Goal: Information Seeking & Learning: Learn about a topic

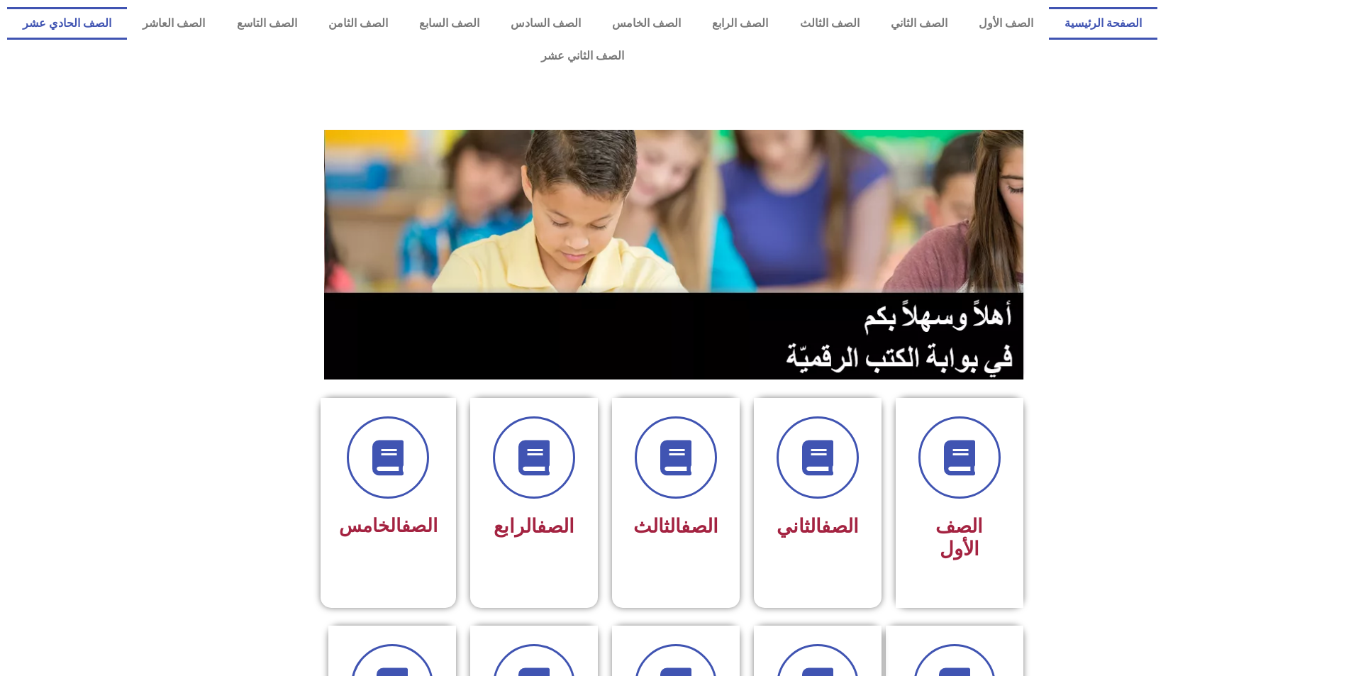
click at [127, 23] on link "الصف الحادي عشر" at bounding box center [67, 23] width 120 height 33
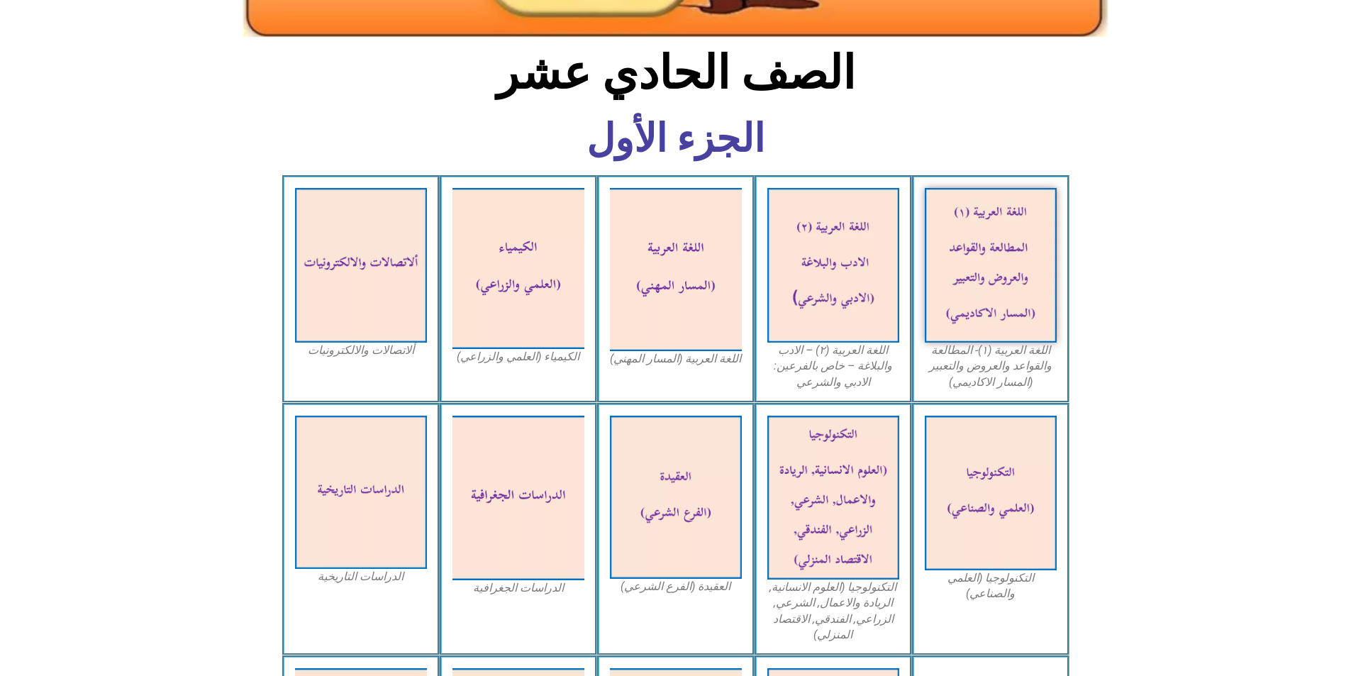
scroll to position [496, 0]
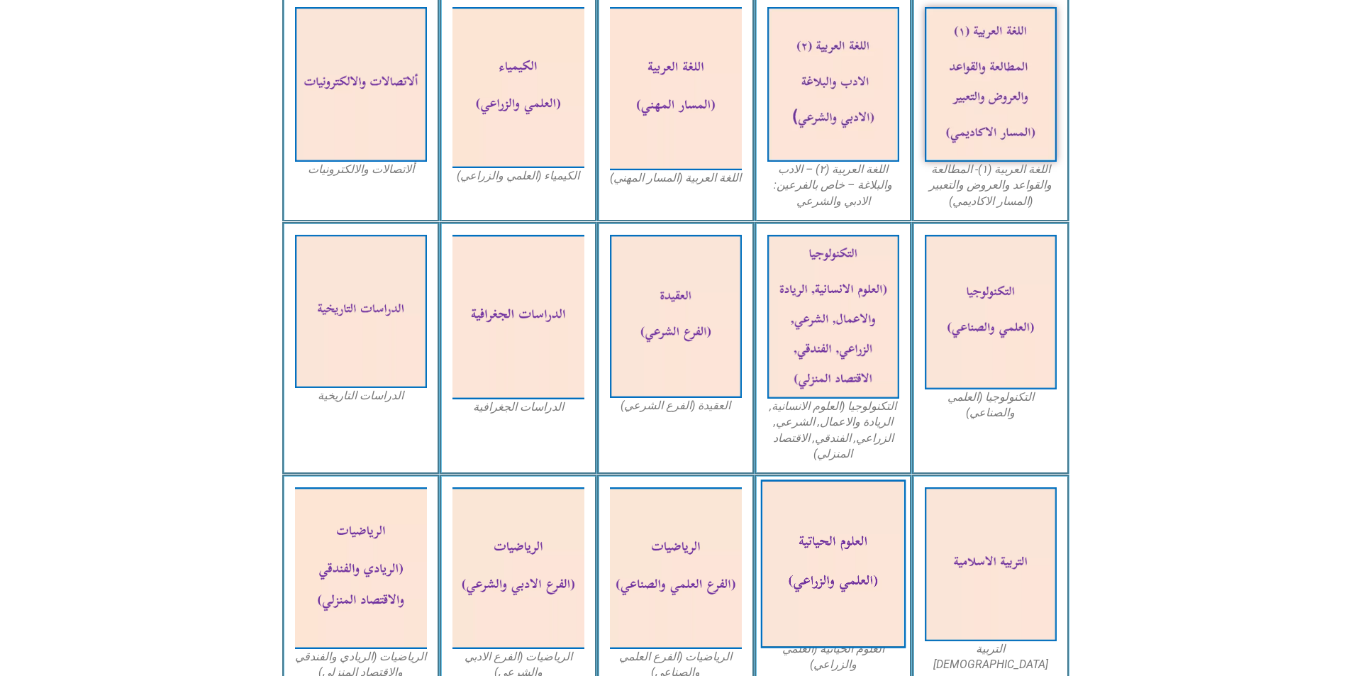
click at [857, 532] on img at bounding box center [832, 564] width 145 height 169
click at [843, 528] on img at bounding box center [832, 564] width 145 height 169
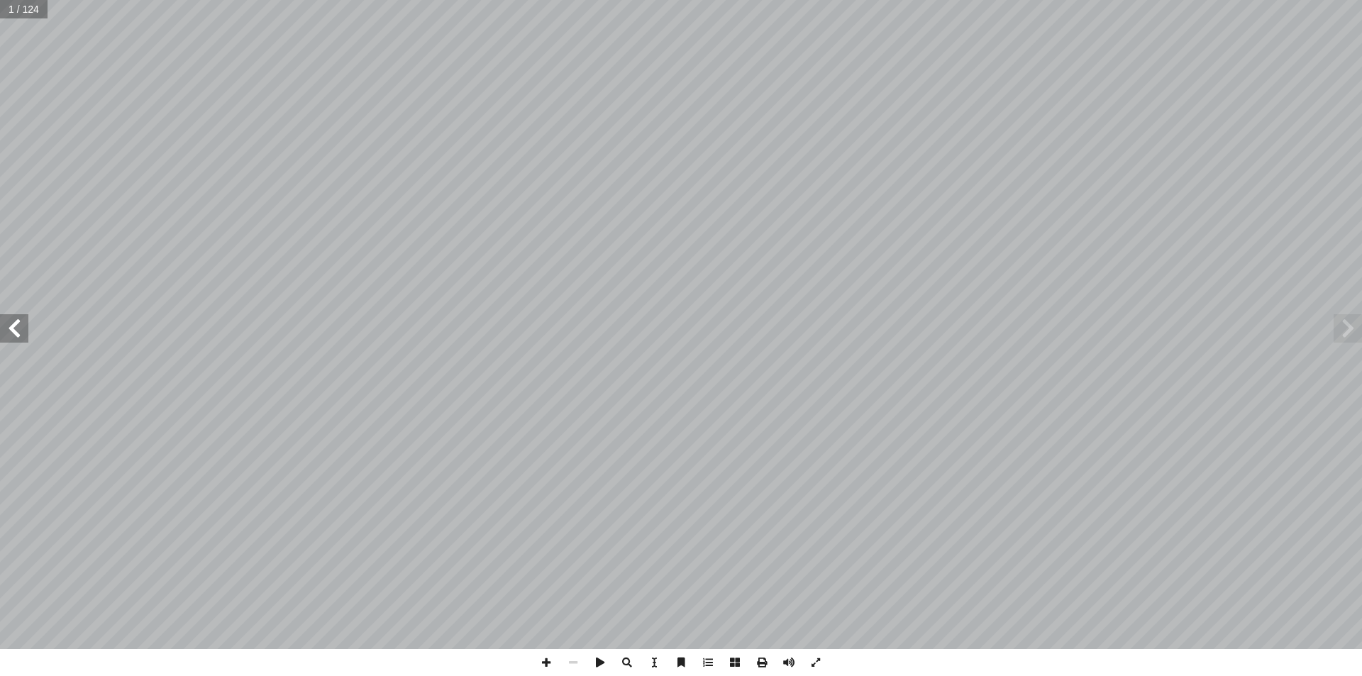
click at [1347, 336] on span at bounding box center [1347, 328] width 28 height 28
click at [18, 320] on span at bounding box center [14, 328] width 28 height 28
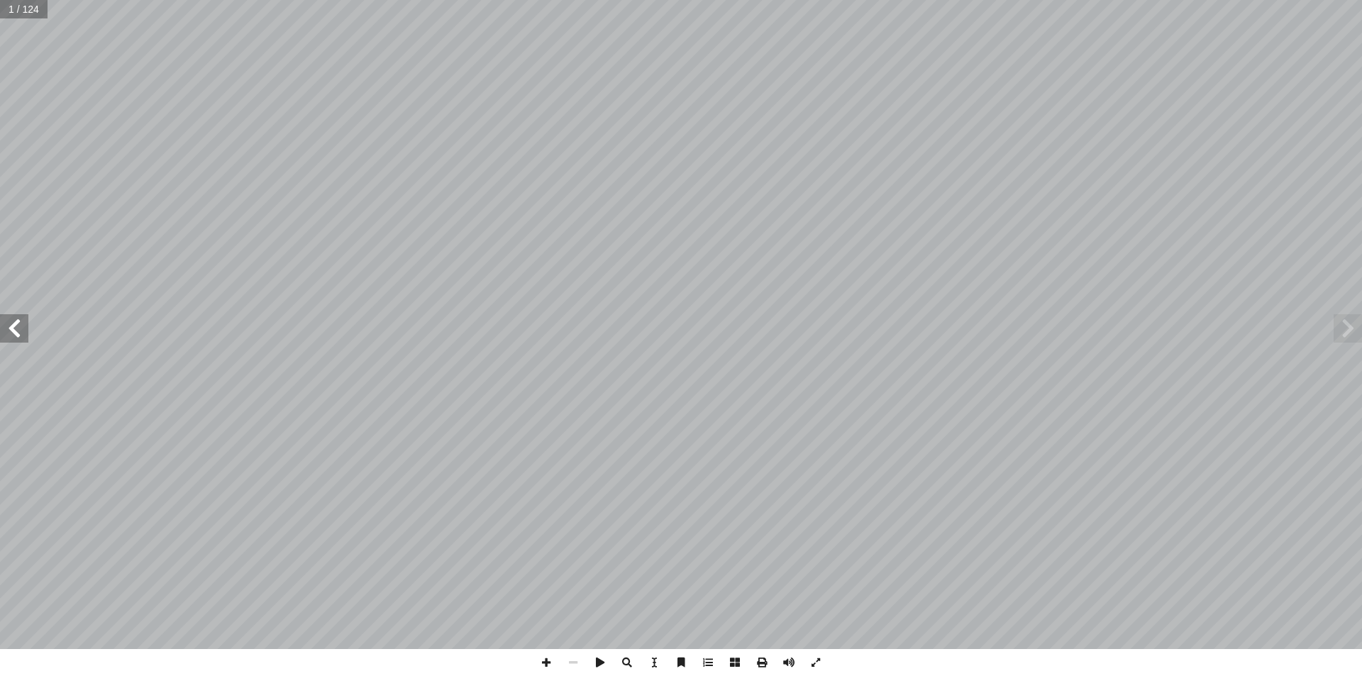
click at [18, 320] on span at bounding box center [14, 328] width 28 height 28
click at [1346, 328] on span at bounding box center [1347, 328] width 28 height 28
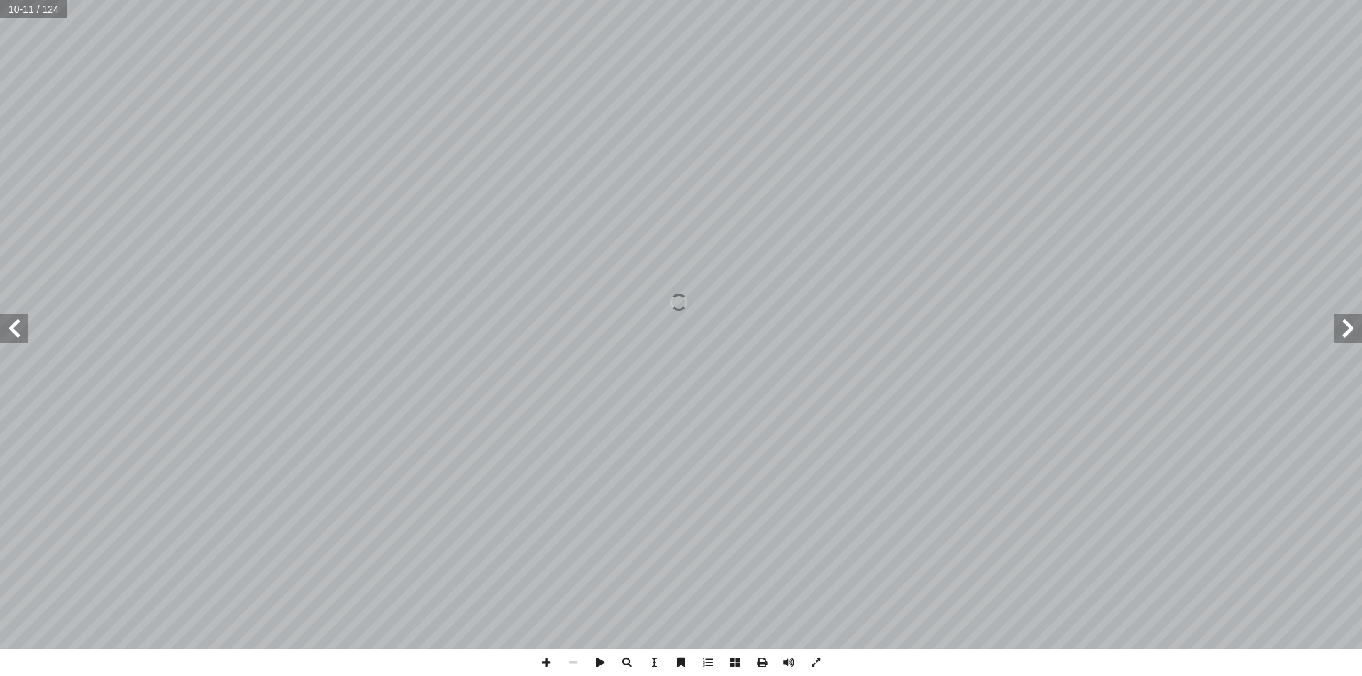
click at [1346, 328] on span at bounding box center [1347, 328] width 28 height 28
click at [600, 663] on span at bounding box center [599, 662] width 27 height 27
click at [599, 663] on span at bounding box center [599, 662] width 27 height 27
click at [762, 663] on span at bounding box center [761, 662] width 27 height 27
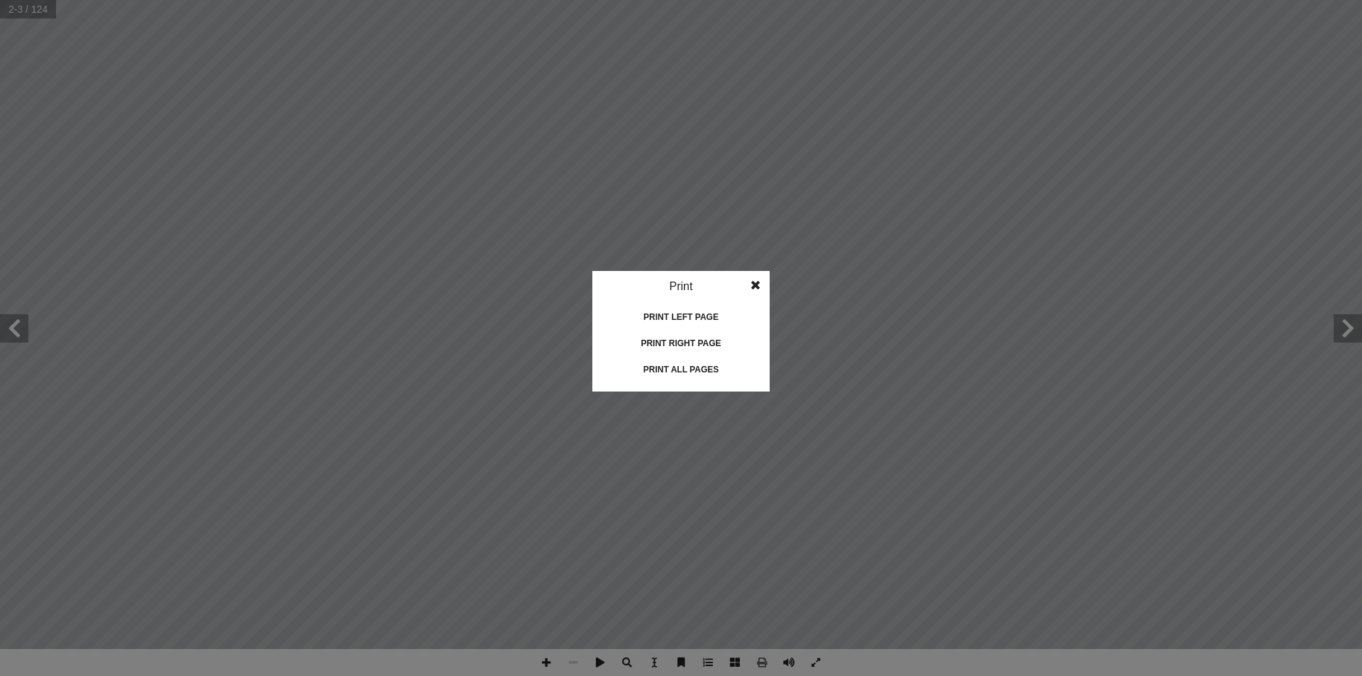
click at [691, 338] on div "Print right page" at bounding box center [681, 343] width 142 height 23
click at [755, 284] on span at bounding box center [755, 285] width 26 height 28
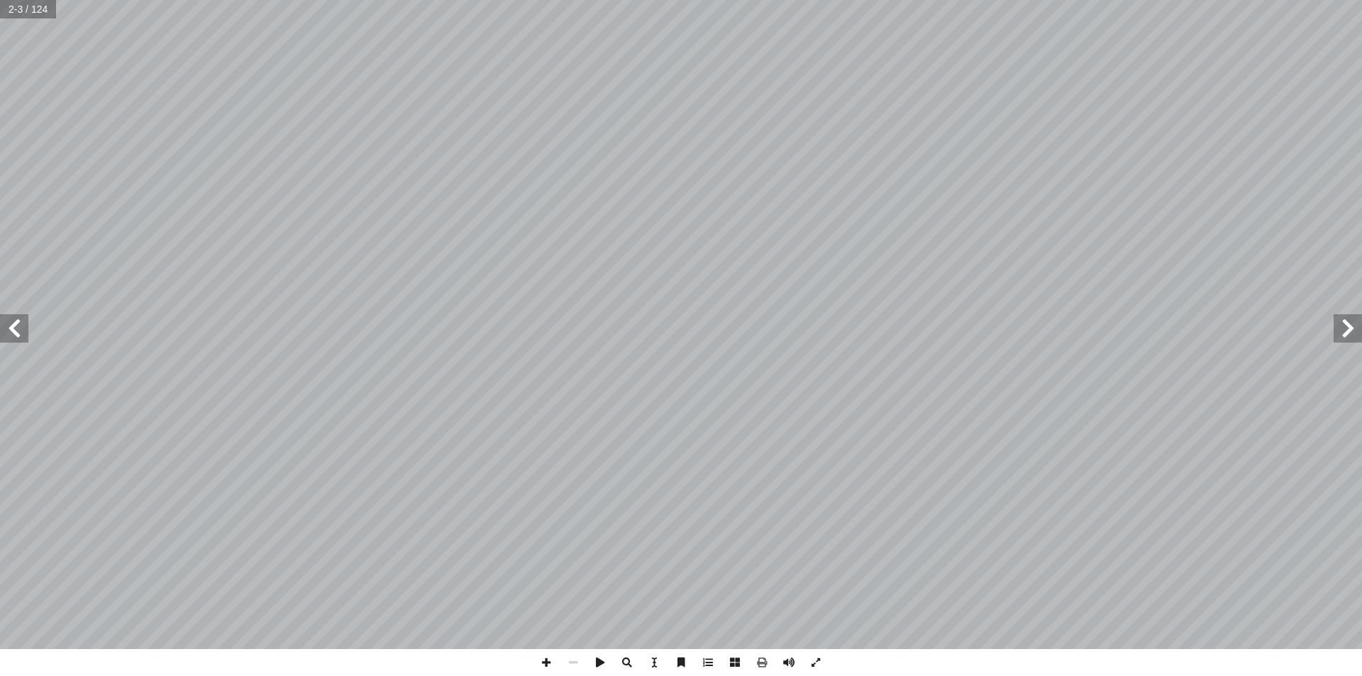
click at [17, 335] on span at bounding box center [14, 328] width 28 height 28
click at [10, 340] on span at bounding box center [14, 328] width 28 height 28
click at [1340, 327] on span at bounding box center [1347, 328] width 28 height 28
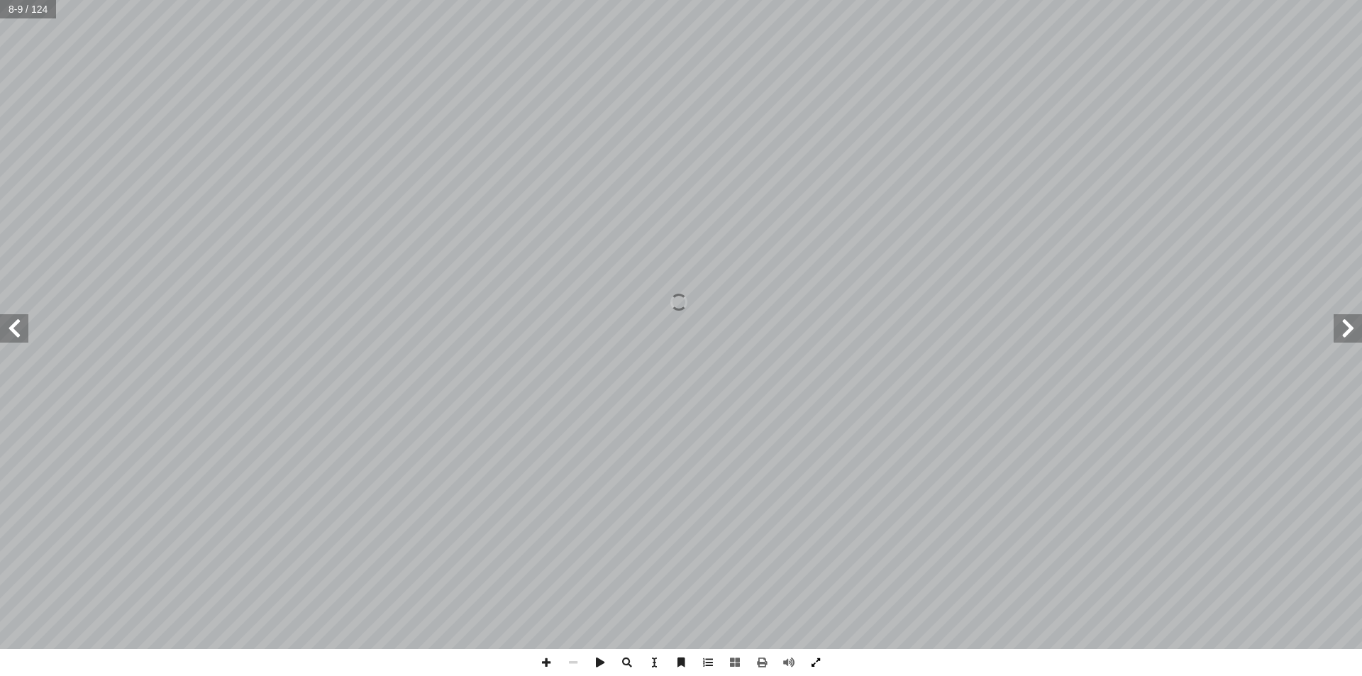
click at [811, 662] on span at bounding box center [815, 662] width 27 height 27
click at [24, 329] on span at bounding box center [14, 328] width 28 height 28
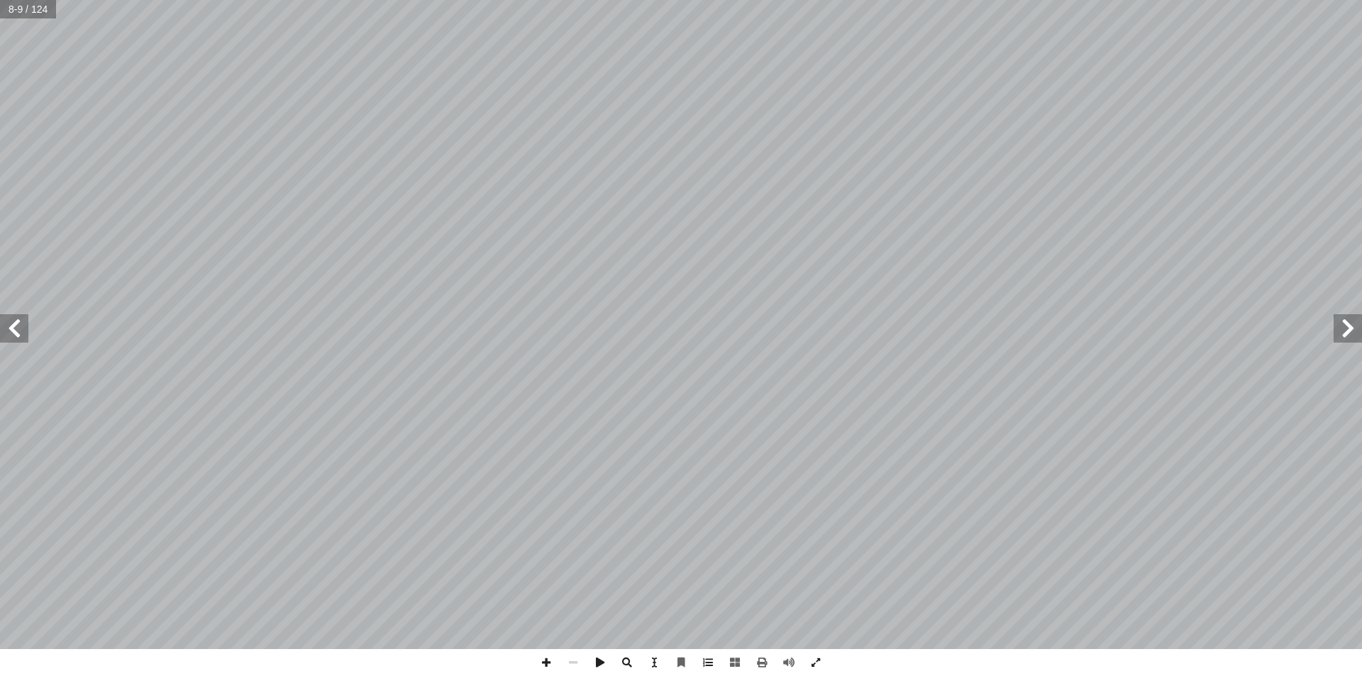
click at [20, 325] on span at bounding box center [14, 328] width 28 height 28
click at [1349, 331] on span at bounding box center [1347, 328] width 28 height 28
click at [18, 323] on span at bounding box center [14, 328] width 28 height 28
click at [1355, 326] on span at bounding box center [1347, 328] width 28 height 28
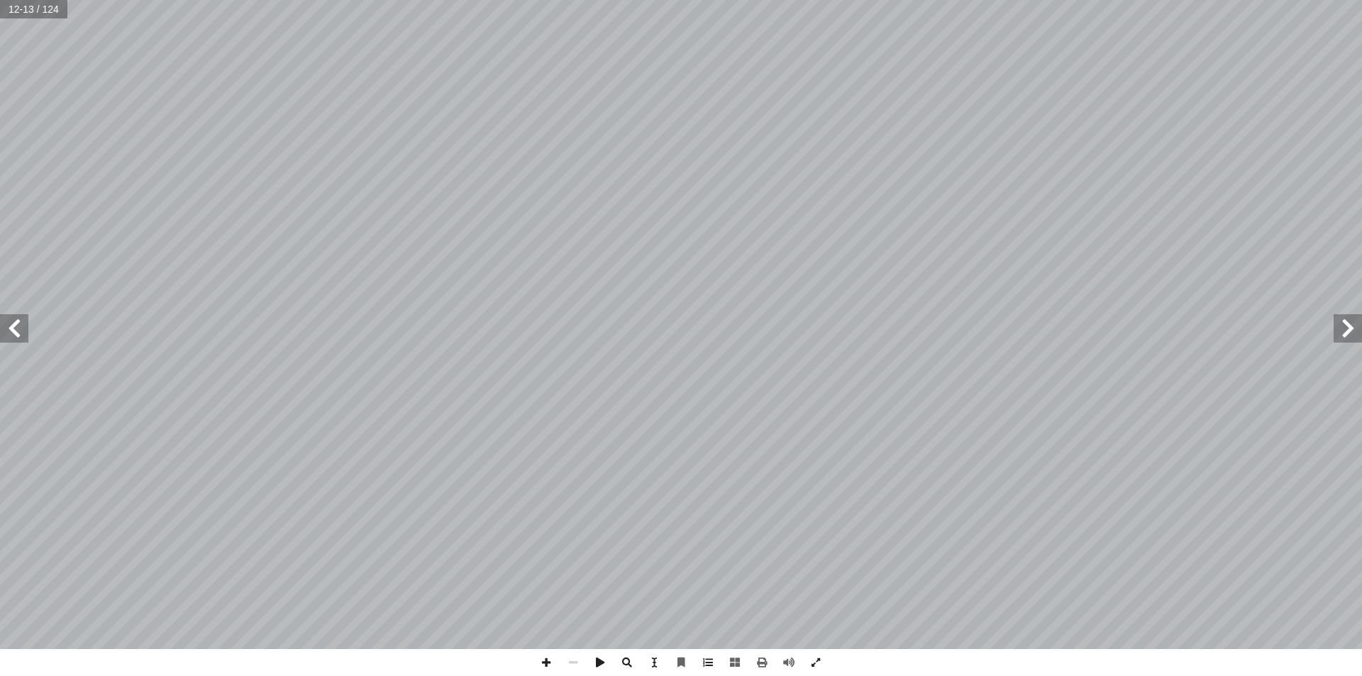
click at [1355, 326] on span at bounding box center [1347, 328] width 28 height 28
click at [760, 657] on span at bounding box center [761, 662] width 27 height 27
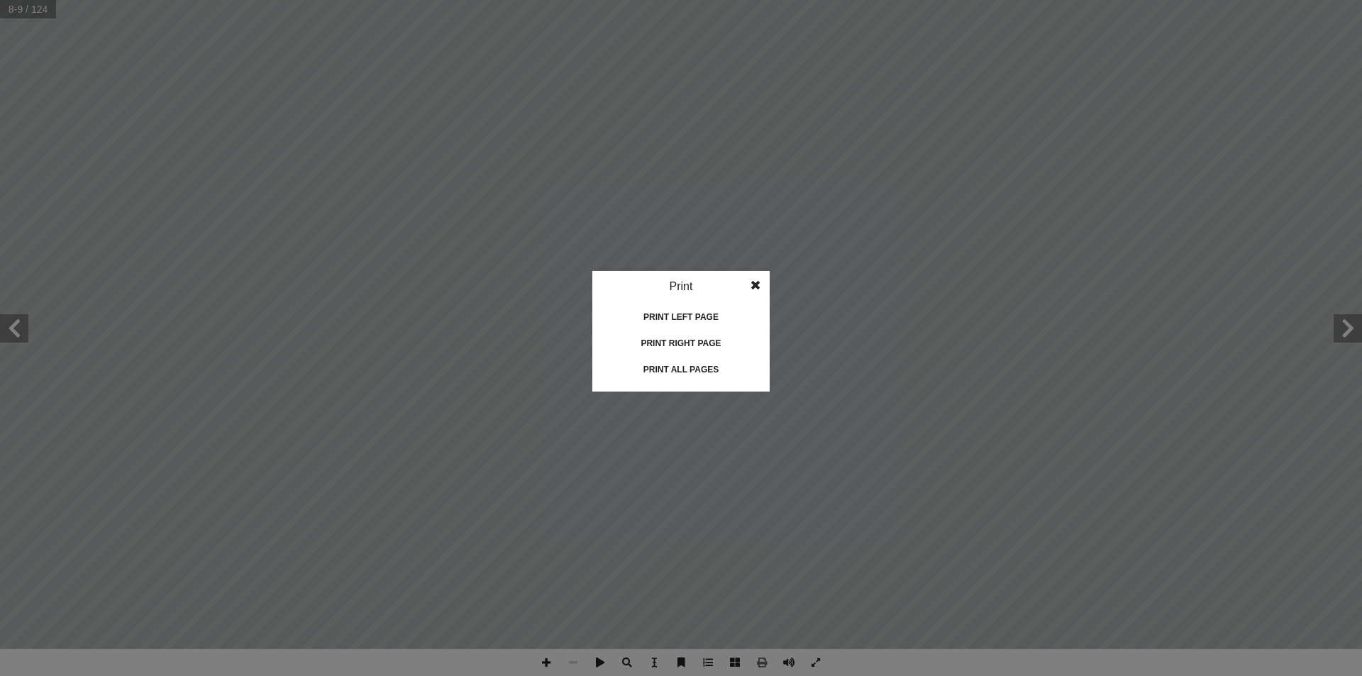
click at [677, 368] on div "Print all pages" at bounding box center [681, 369] width 142 height 23
